Goal: Transaction & Acquisition: Download file/media

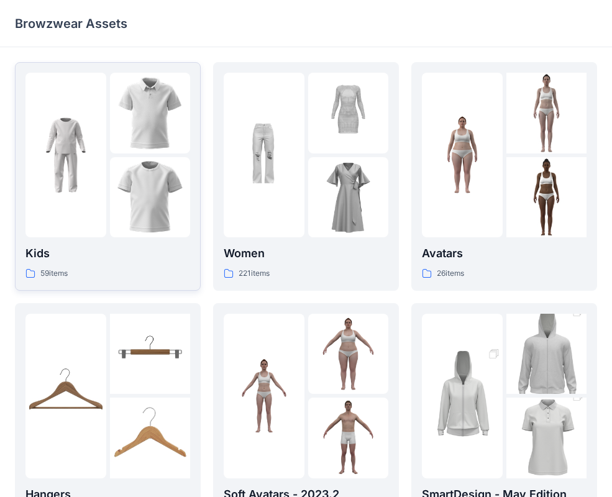
click at [92, 156] on img at bounding box center [65, 155] width 81 height 81
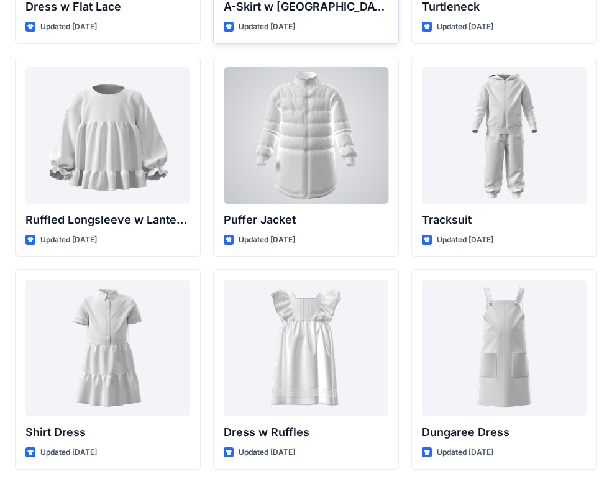
scroll to position [2986, 0]
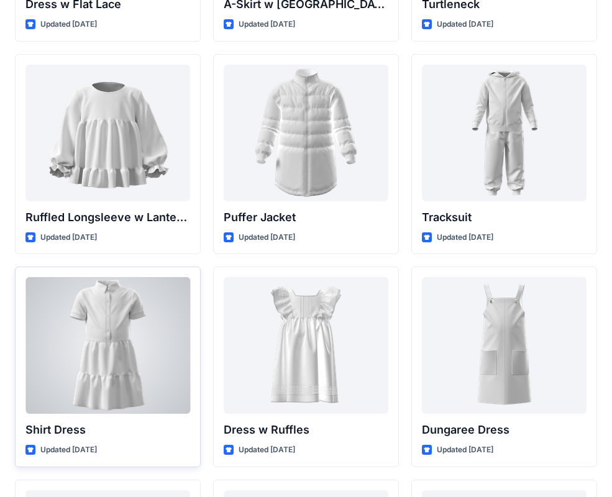
click at [124, 377] on div at bounding box center [107, 345] width 165 height 137
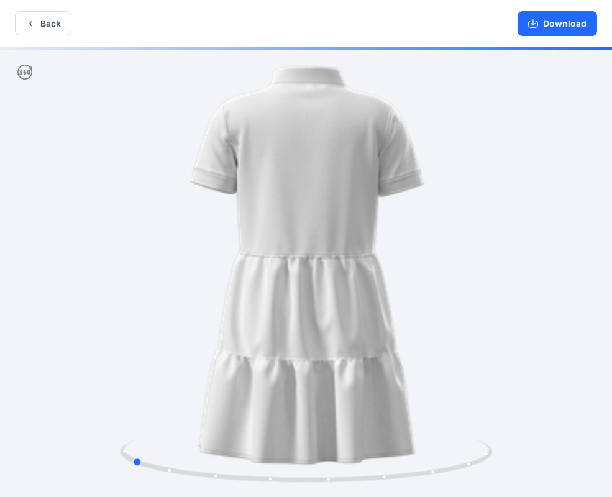
drag, startPoint x: 402, startPoint y: 274, endPoint x: 228, endPoint y: 304, distance: 177.0
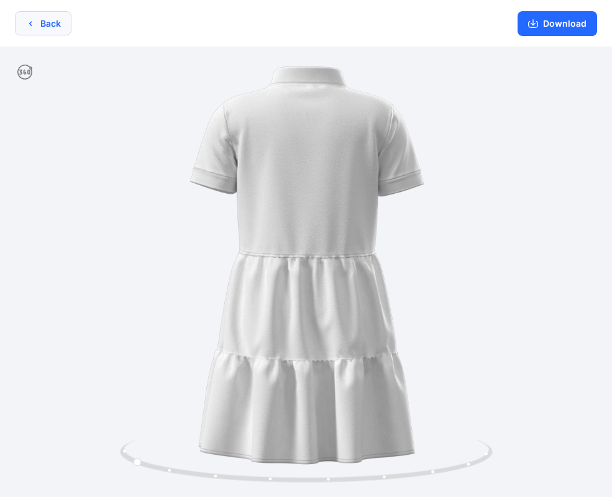
click at [29, 28] on icon "button" at bounding box center [30, 24] width 10 height 10
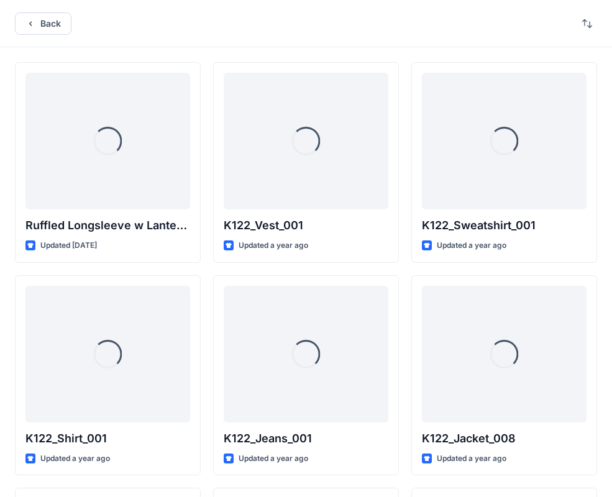
scroll to position [2986, 0]
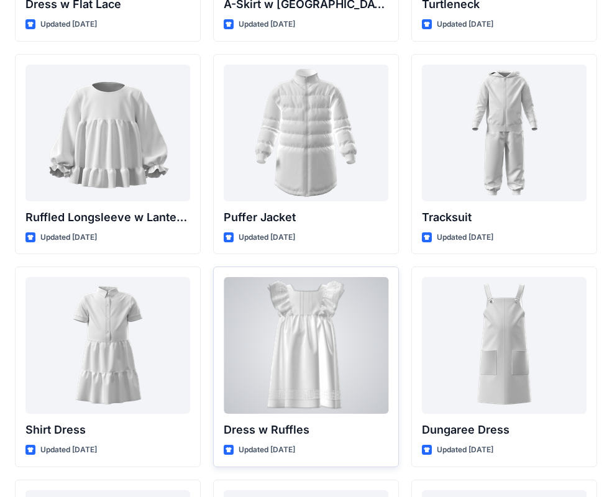
click at [296, 323] on div at bounding box center [306, 345] width 165 height 137
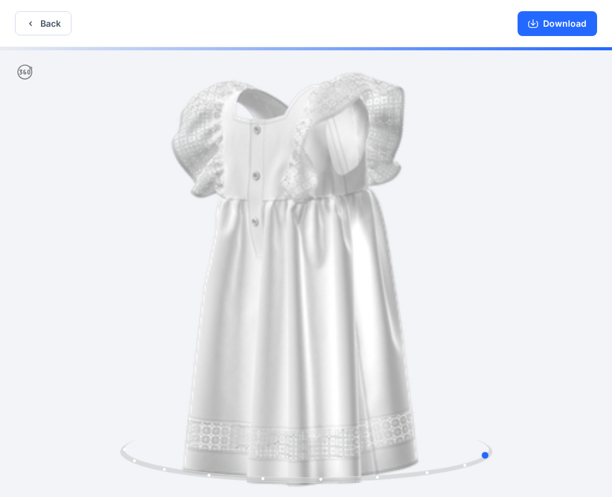
drag, startPoint x: 362, startPoint y: 290, endPoint x: 148, endPoint y: 311, distance: 214.6
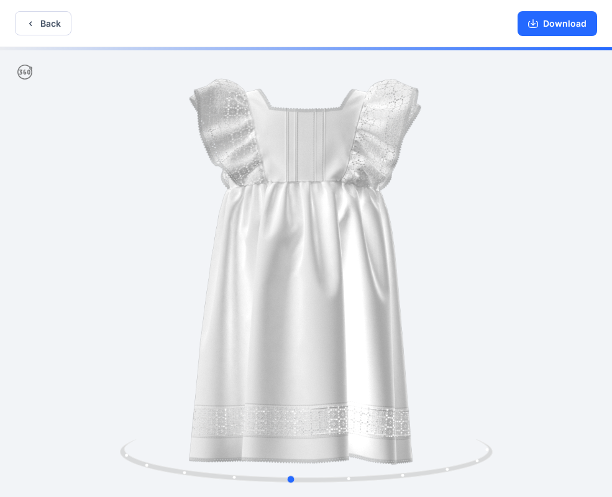
drag, startPoint x: 355, startPoint y: 306, endPoint x: 189, endPoint y: 332, distance: 167.8
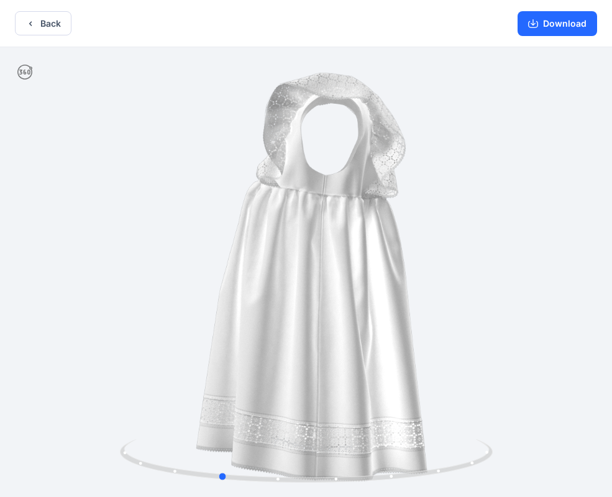
drag, startPoint x: 323, startPoint y: 270, endPoint x: 278, endPoint y: 275, distance: 45.6
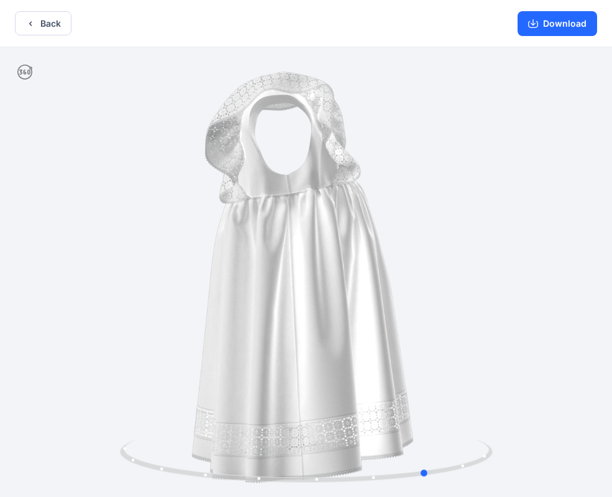
drag, startPoint x: 350, startPoint y: 276, endPoint x: 163, endPoint y: 290, distance: 188.0
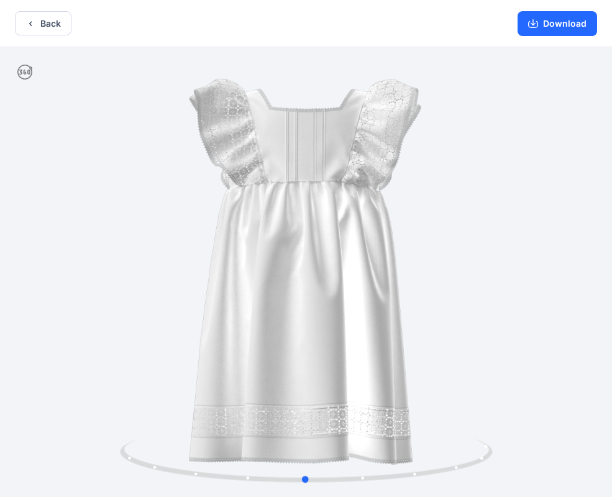
drag, startPoint x: 329, startPoint y: 286, endPoint x: 243, endPoint y: 292, distance: 86.0
drag, startPoint x: 297, startPoint y: 274, endPoint x: 345, endPoint y: 271, distance: 47.9
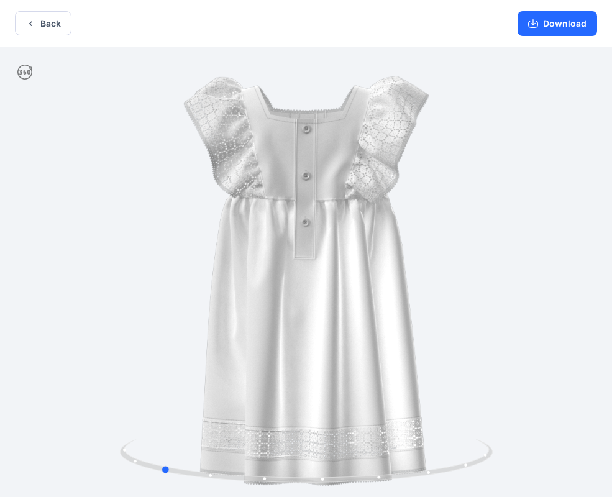
drag, startPoint x: 369, startPoint y: 283, endPoint x: 176, endPoint y: 284, distance: 192.5
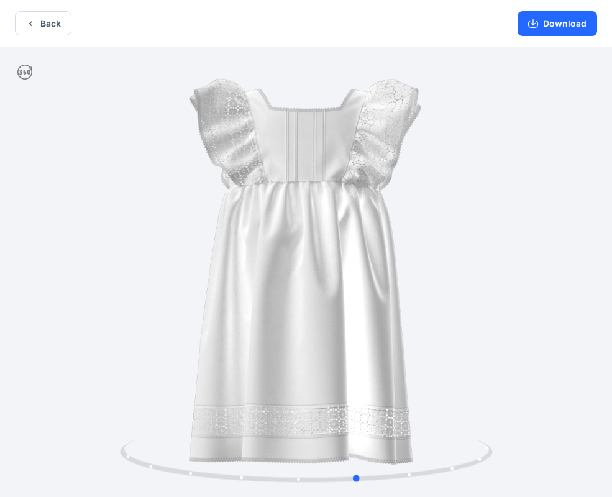
drag, startPoint x: 331, startPoint y: 259, endPoint x: 156, endPoint y: 269, distance: 175.4
drag, startPoint x: 321, startPoint y: 240, endPoint x: 288, endPoint y: 247, distance: 33.7
click at [554, 25] on button "Download" at bounding box center [556, 23] width 79 height 25
drag, startPoint x: 430, startPoint y: 271, endPoint x: 456, endPoint y: 289, distance: 31.3
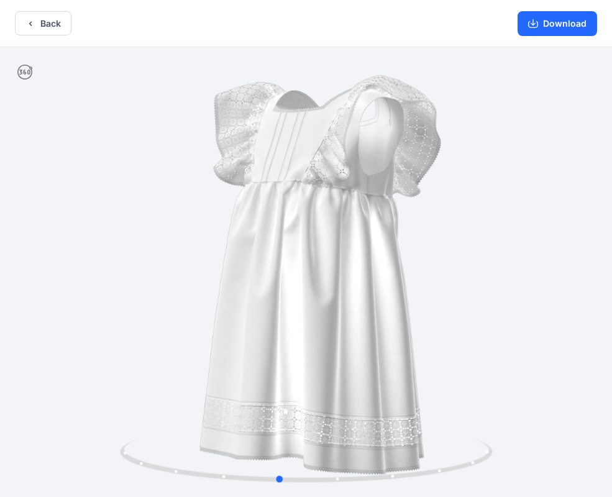
drag, startPoint x: 409, startPoint y: 286, endPoint x: 337, endPoint y: 310, distance: 76.4
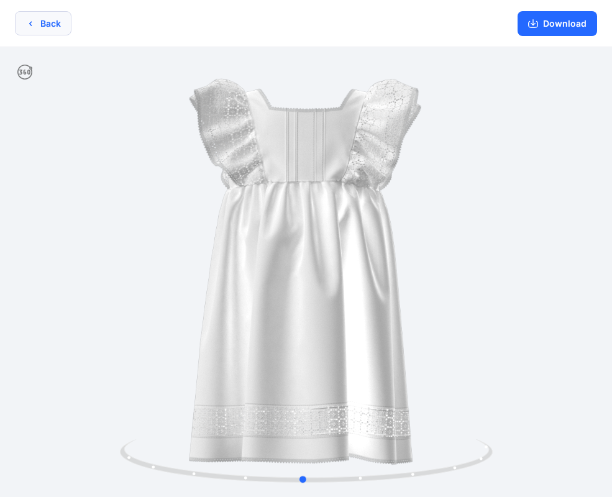
click at [37, 20] on button "Back" at bounding box center [43, 23] width 57 height 24
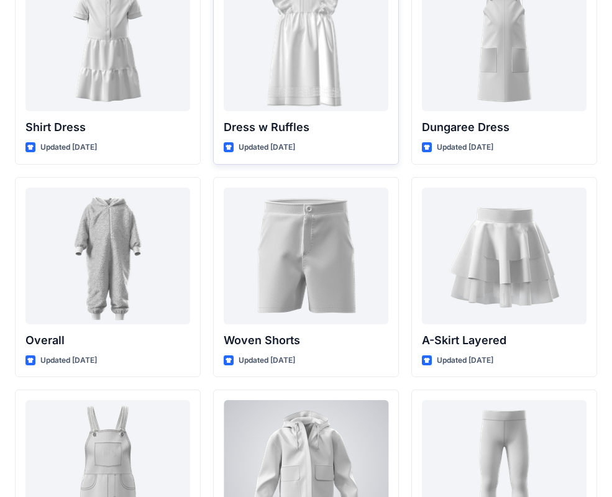
scroll to position [3264, 0]
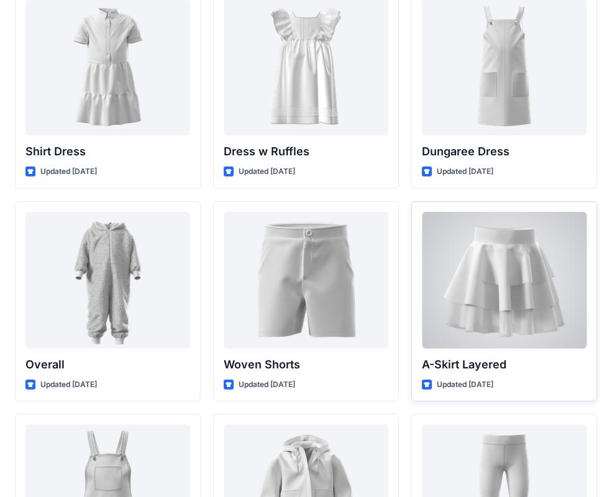
click at [502, 284] on div at bounding box center [504, 280] width 165 height 137
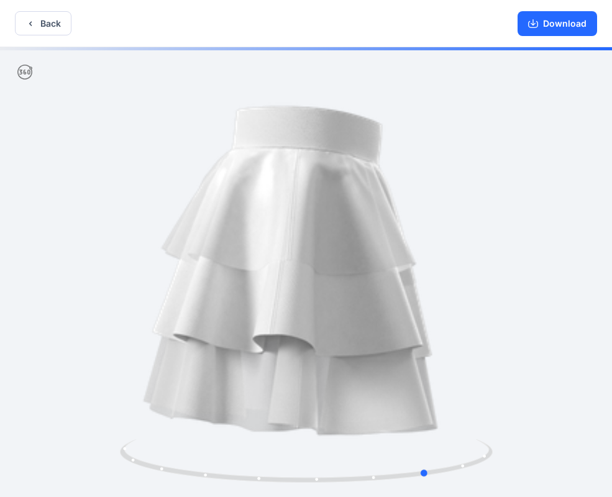
drag, startPoint x: 418, startPoint y: 320, endPoint x: 168, endPoint y: 325, distance: 250.9
click at [568, 22] on button "Download" at bounding box center [556, 23] width 79 height 25
